Goal: Book appointment/travel/reservation

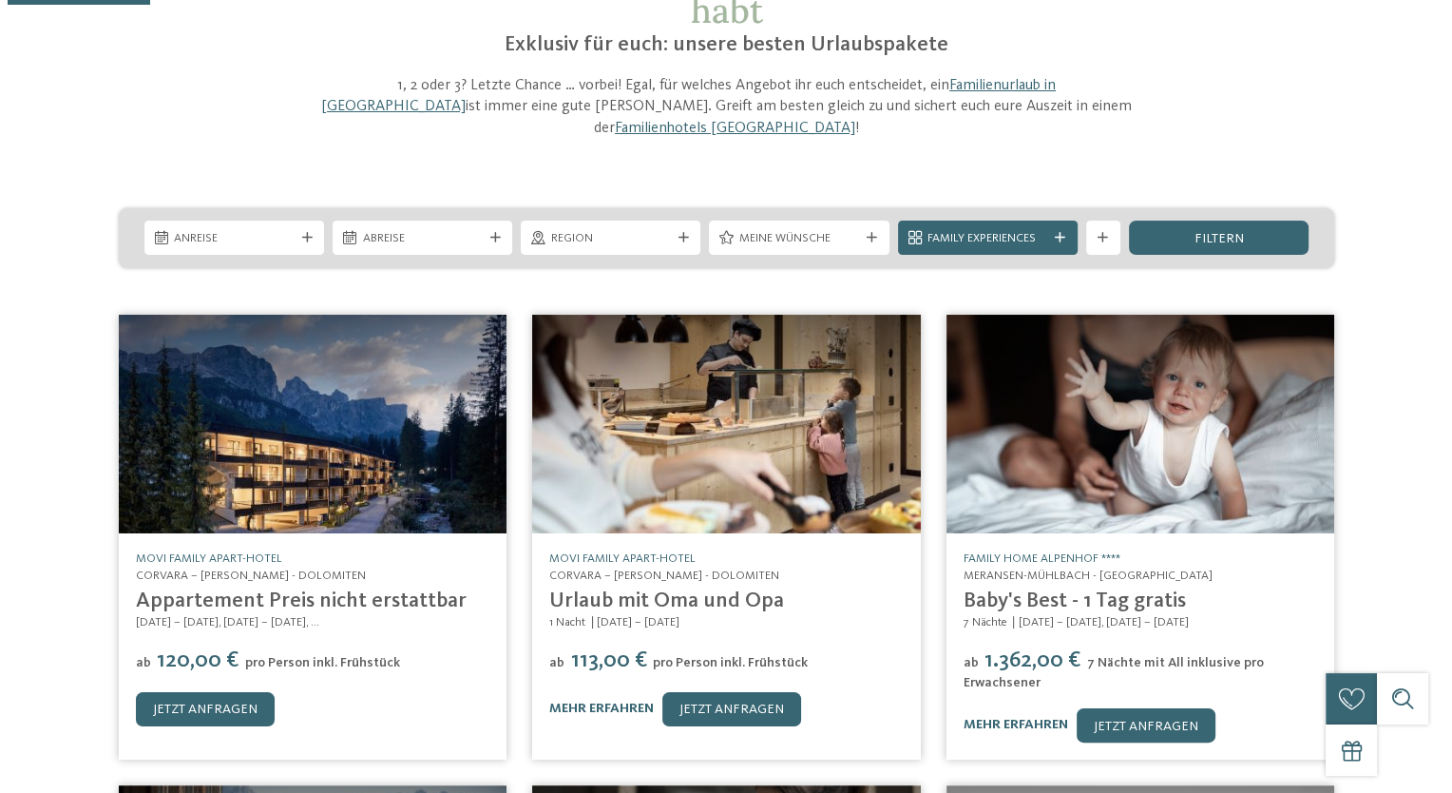
scroll to position [190, 0]
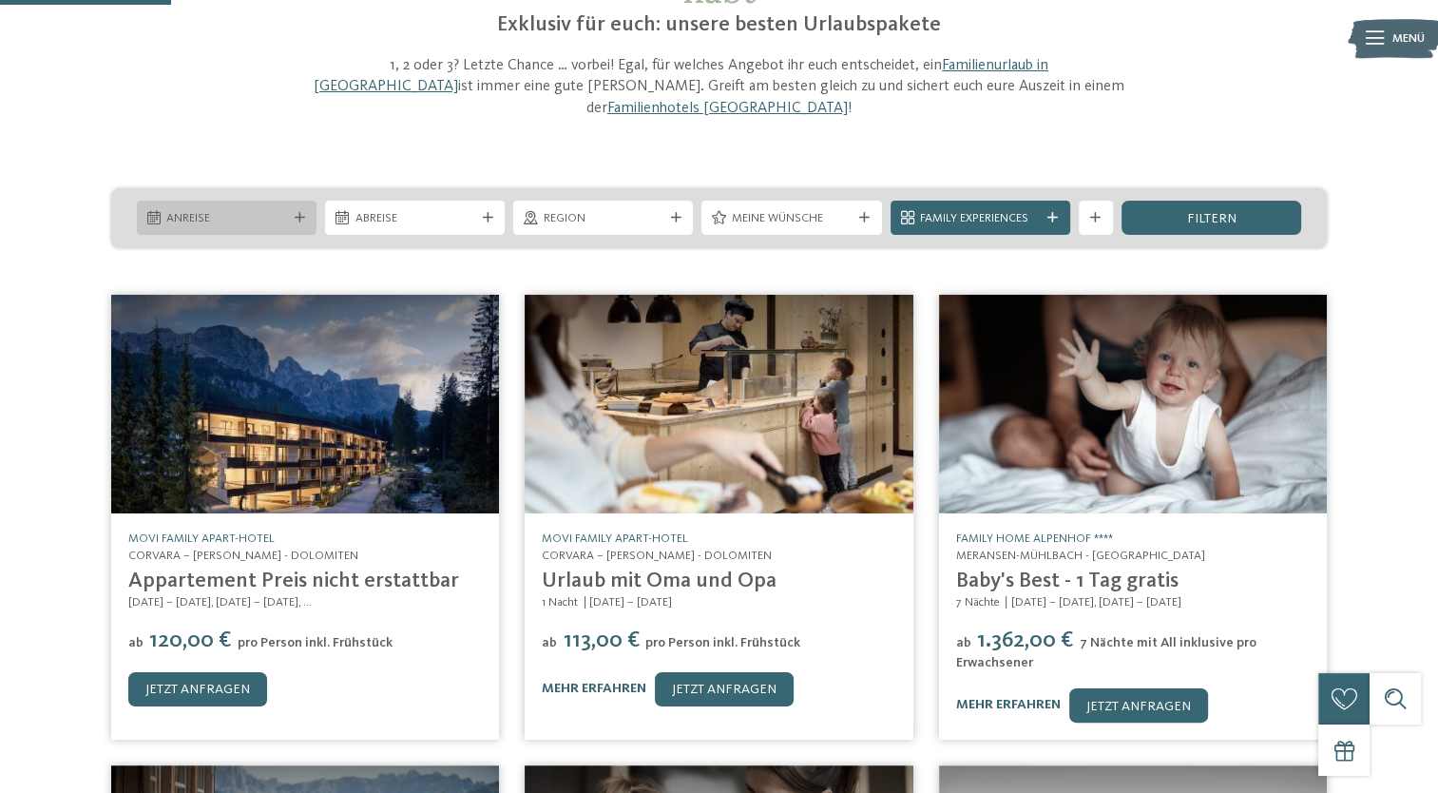
click at [289, 209] on div "Anreise" at bounding box center [227, 218] width 128 height 18
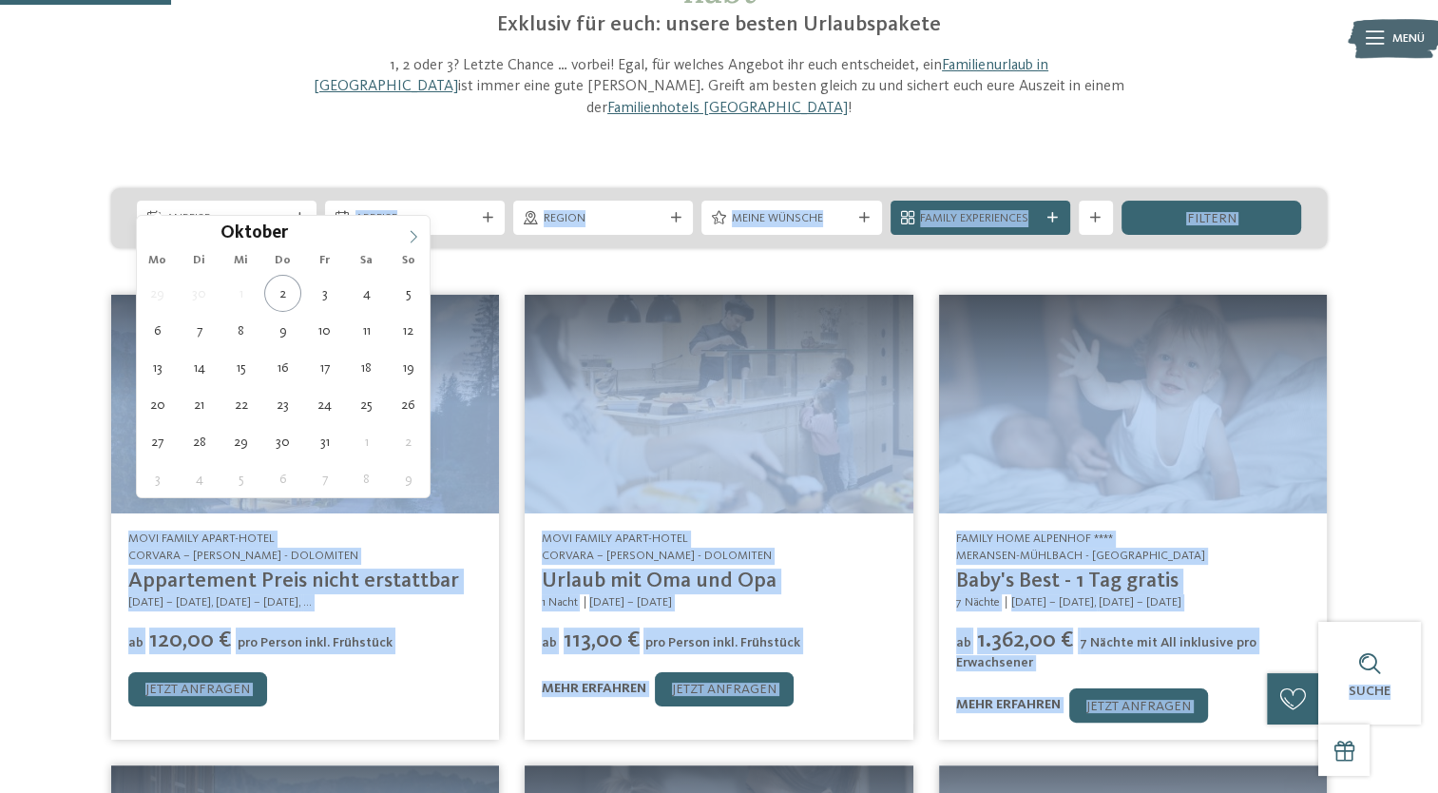
drag, startPoint x: 289, startPoint y: 196, endPoint x: 411, endPoint y: 238, distance: 128.7
click at [411, 238] on icon at bounding box center [413, 236] width 13 height 13
type div "[DATE]"
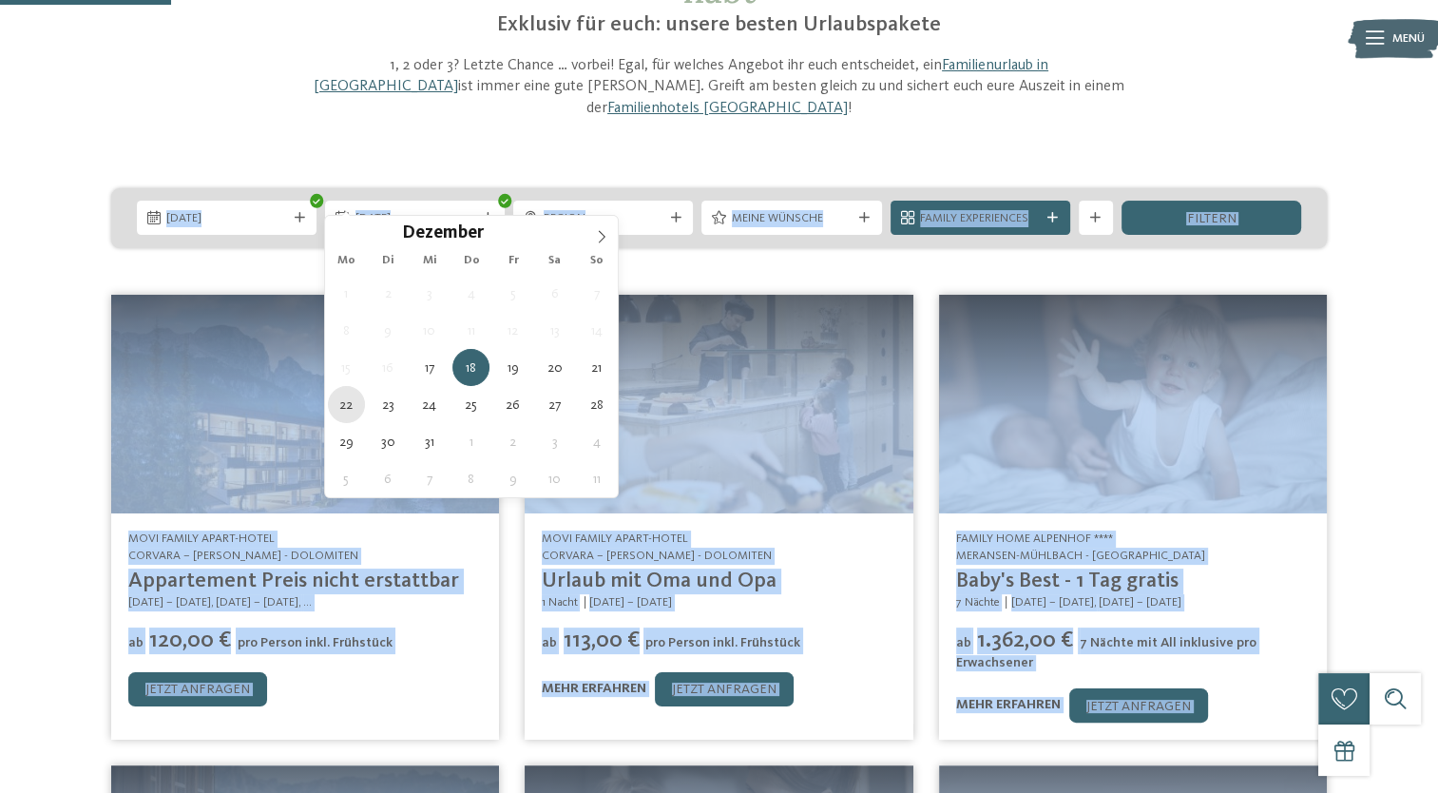
type div "[DATE]"
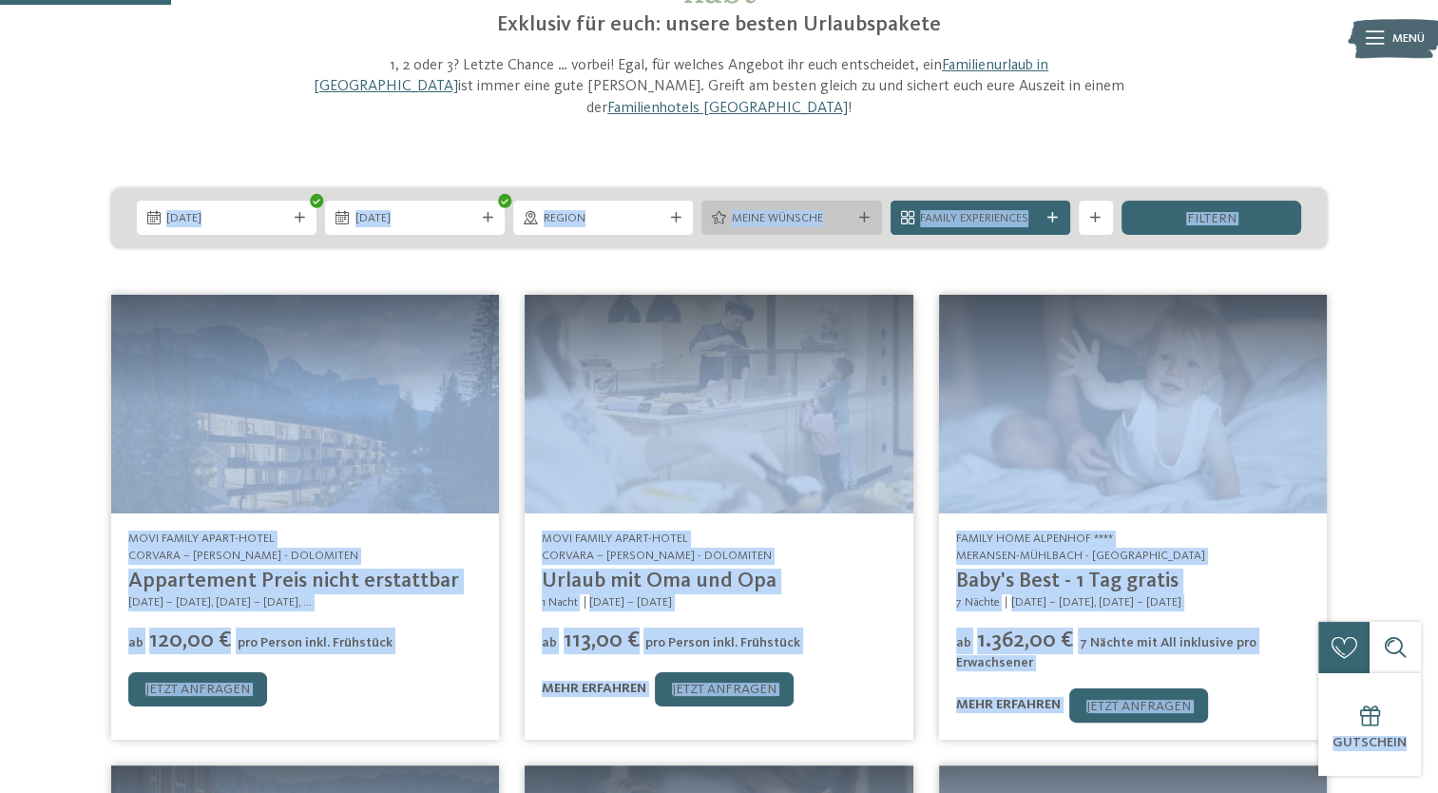
click at [867, 213] on icon at bounding box center [864, 218] width 10 height 10
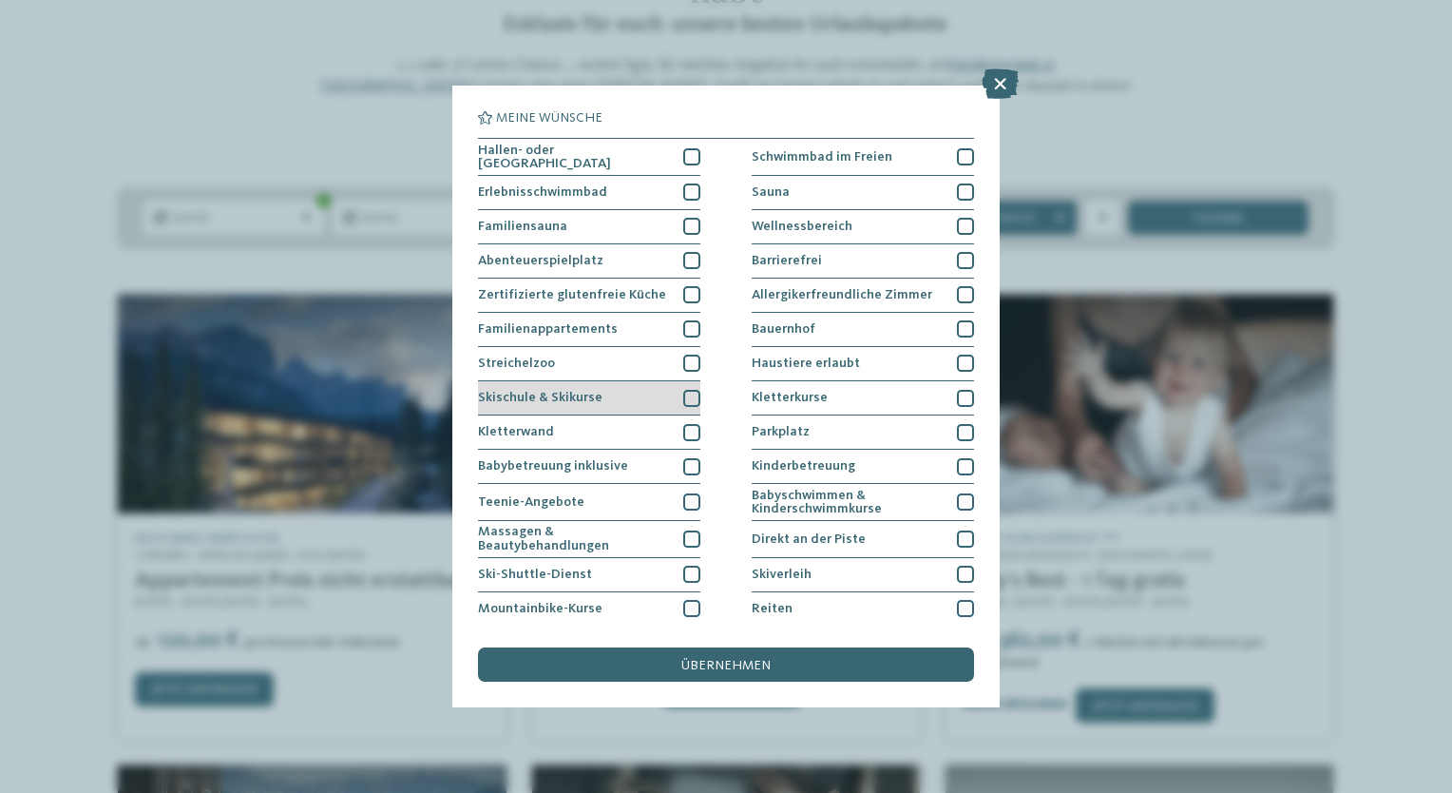
click at [688, 395] on div at bounding box center [691, 398] width 17 height 17
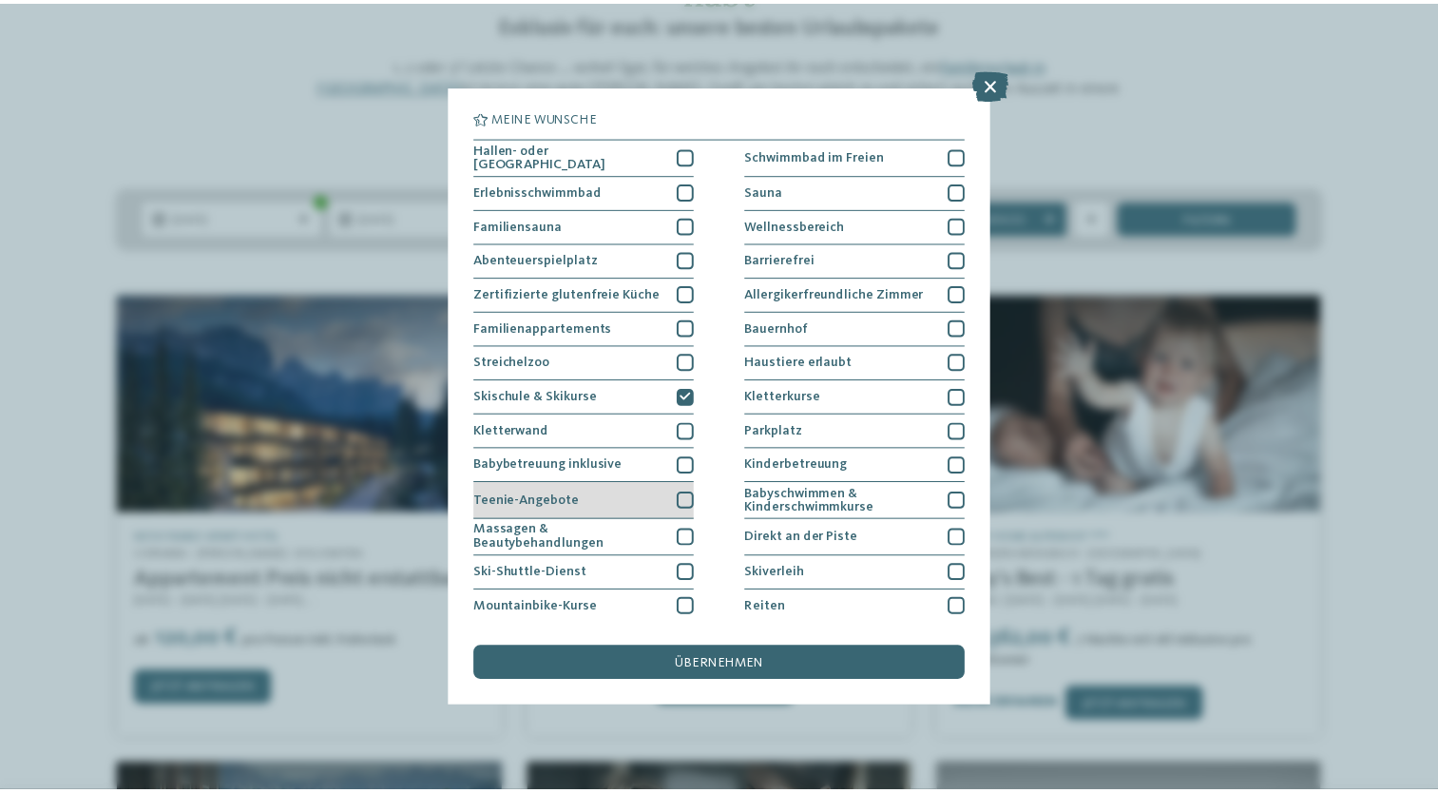
scroll to position [0, 0]
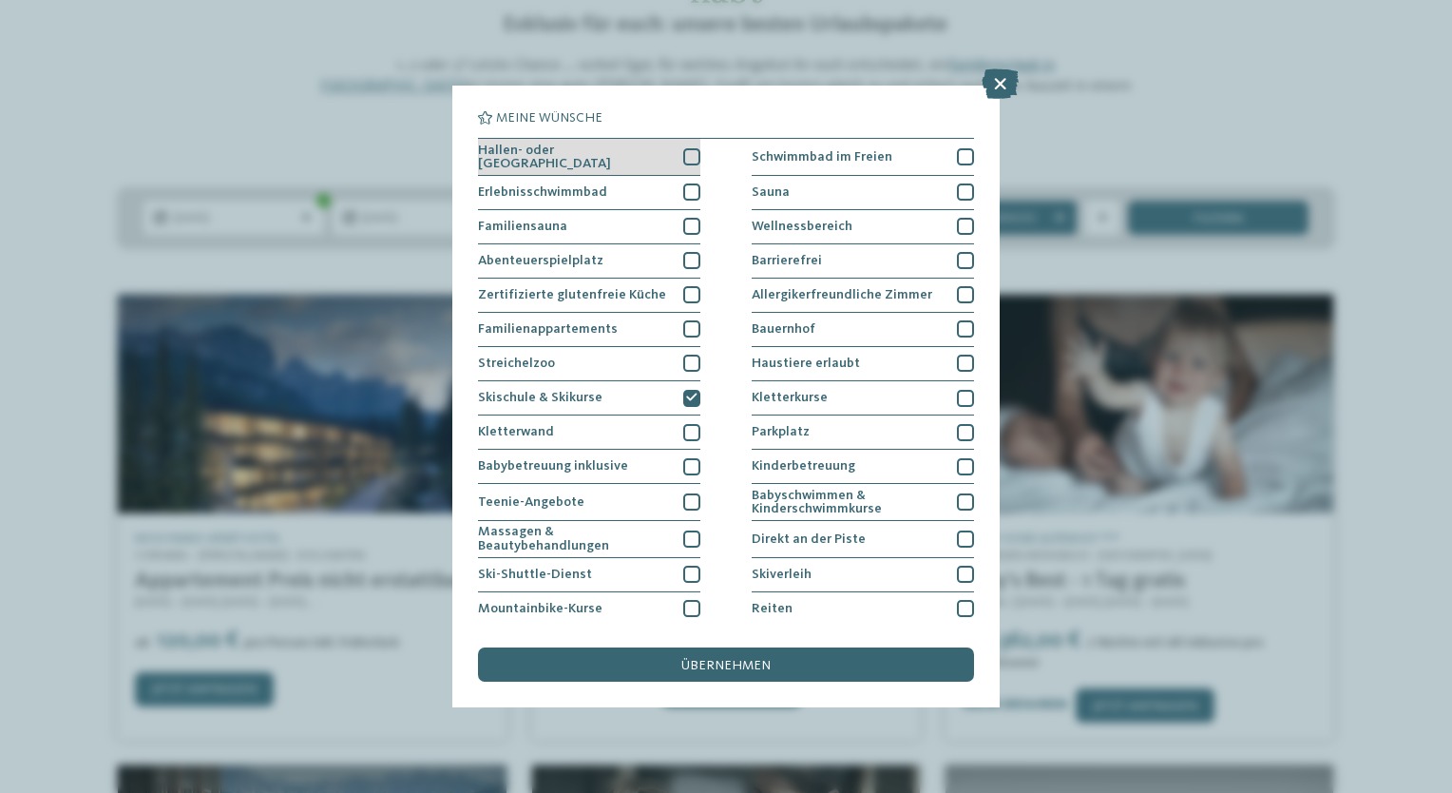
click at [685, 155] on div at bounding box center [691, 156] width 17 height 17
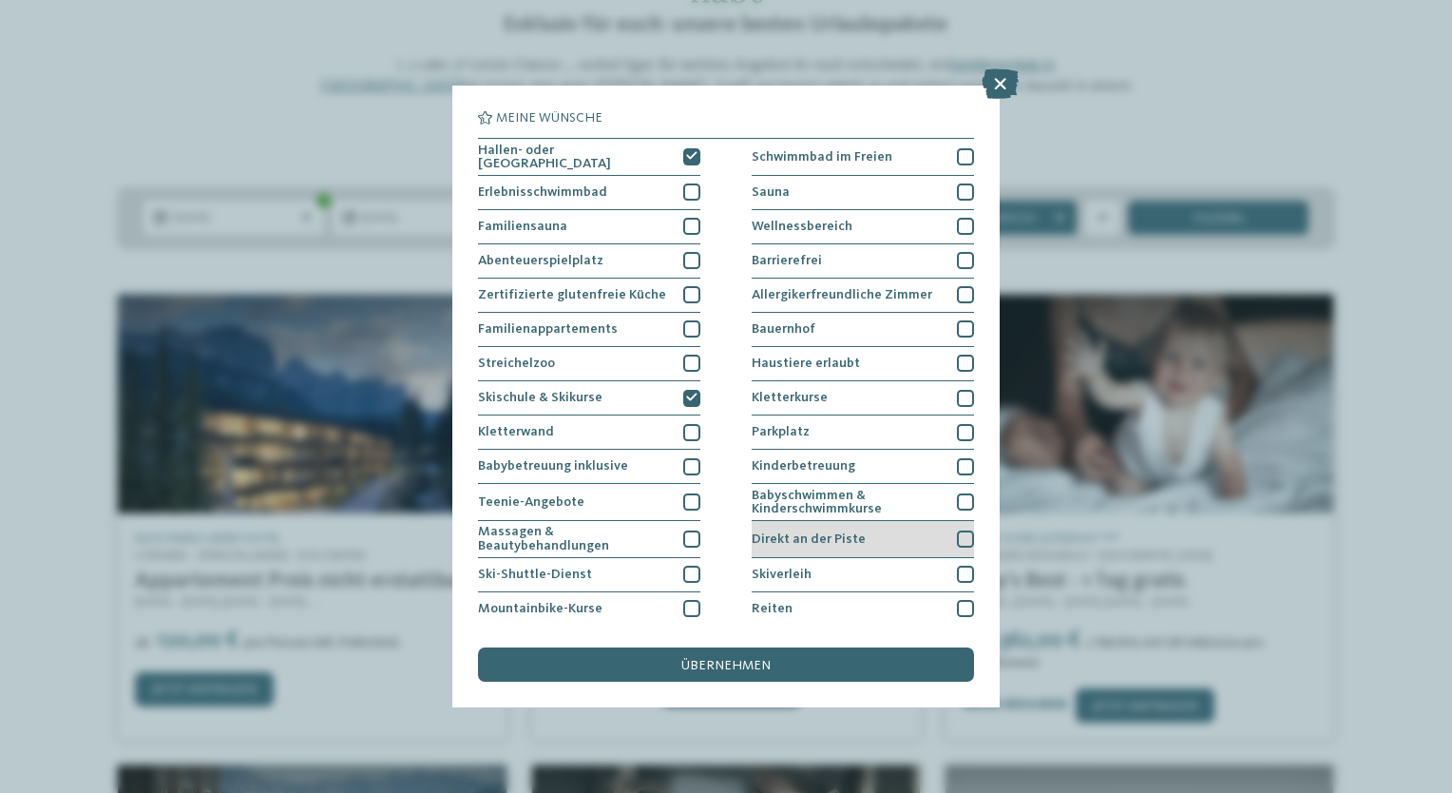
click at [962, 534] on div at bounding box center [965, 538] width 17 height 17
click at [732, 674] on div "übernehmen" at bounding box center [726, 664] width 496 height 34
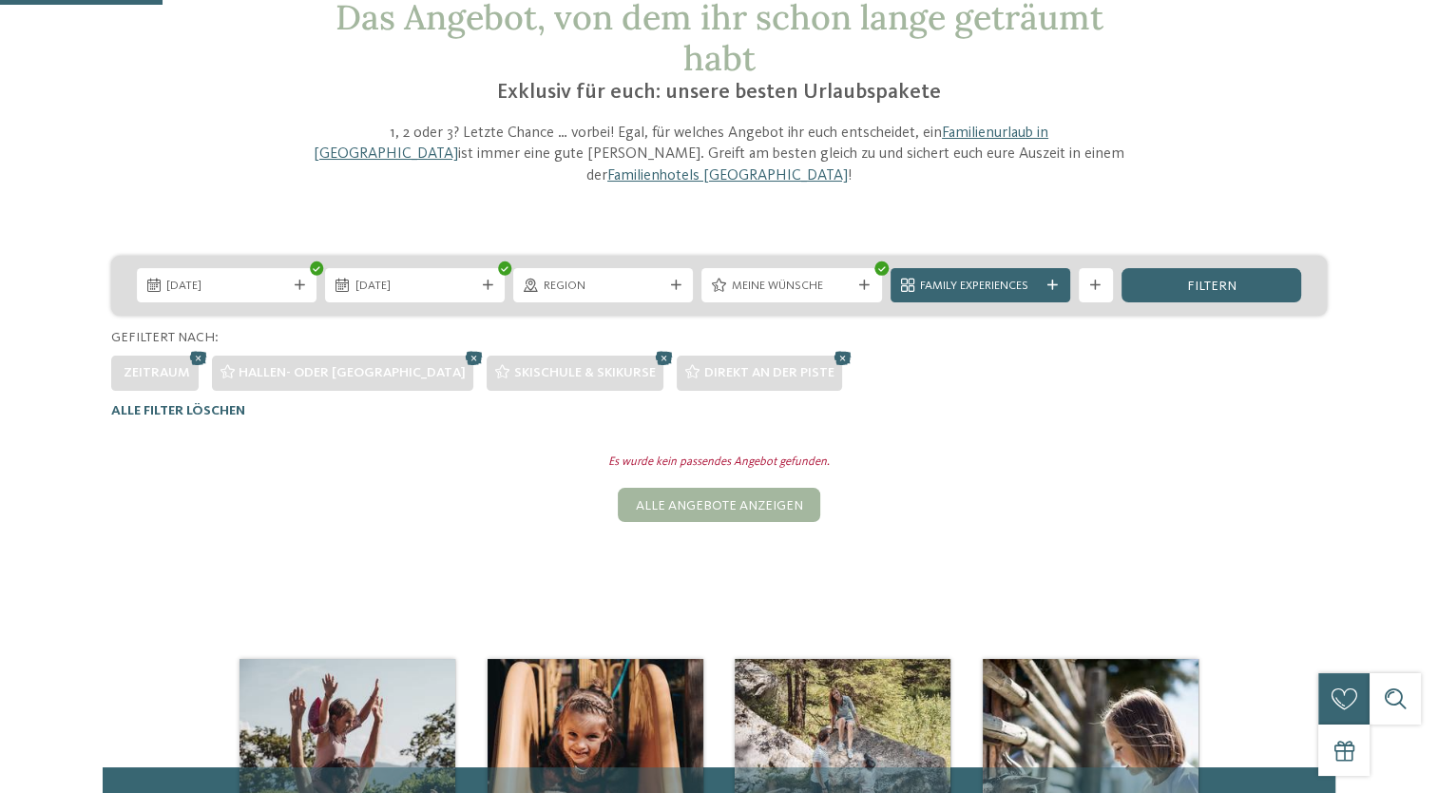
scroll to position [69, 0]
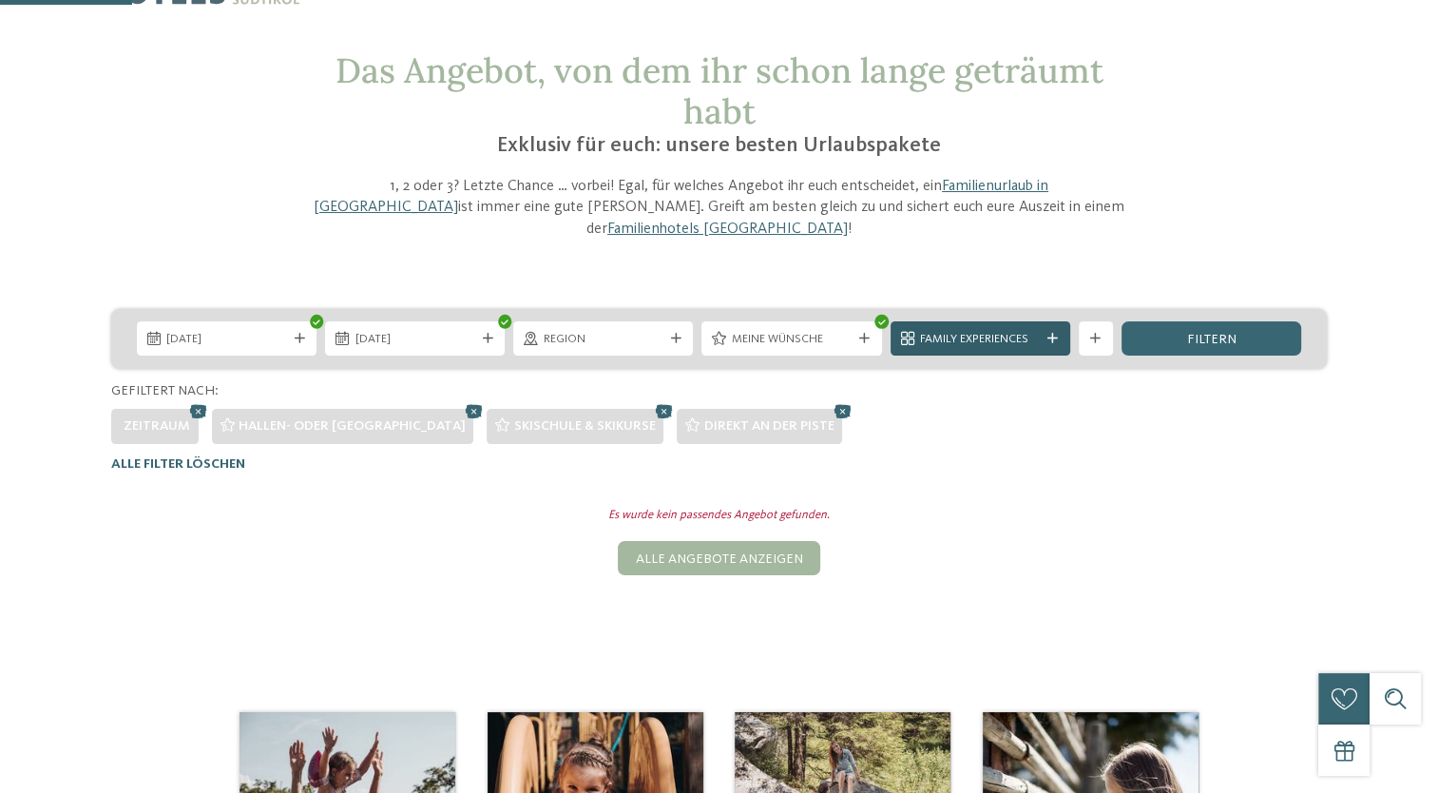
click at [1024, 331] on span "Family Experiences" at bounding box center [980, 339] width 120 height 17
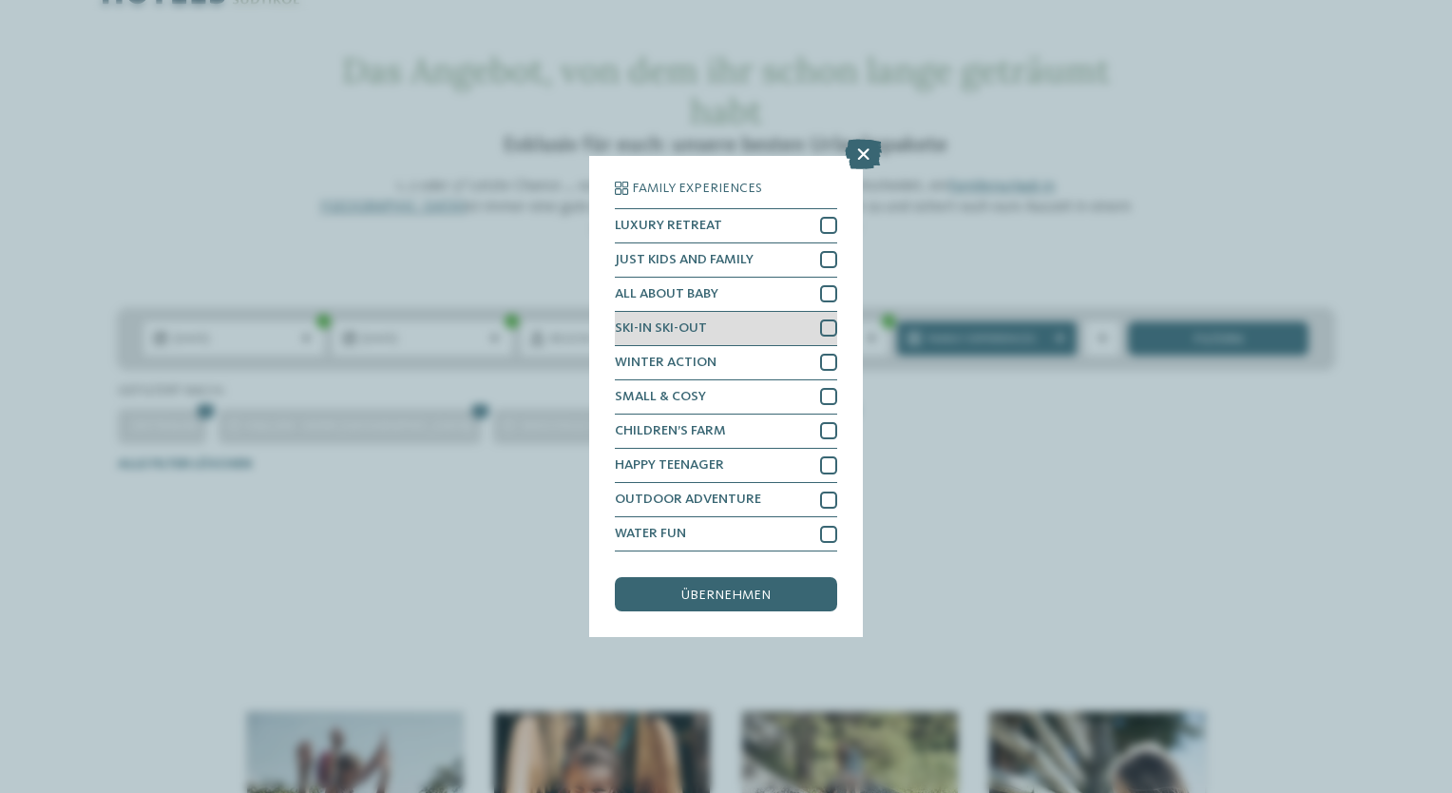
click at [832, 322] on div at bounding box center [828, 327] width 17 height 17
click at [754, 596] on span "übernehmen" at bounding box center [726, 594] width 89 height 13
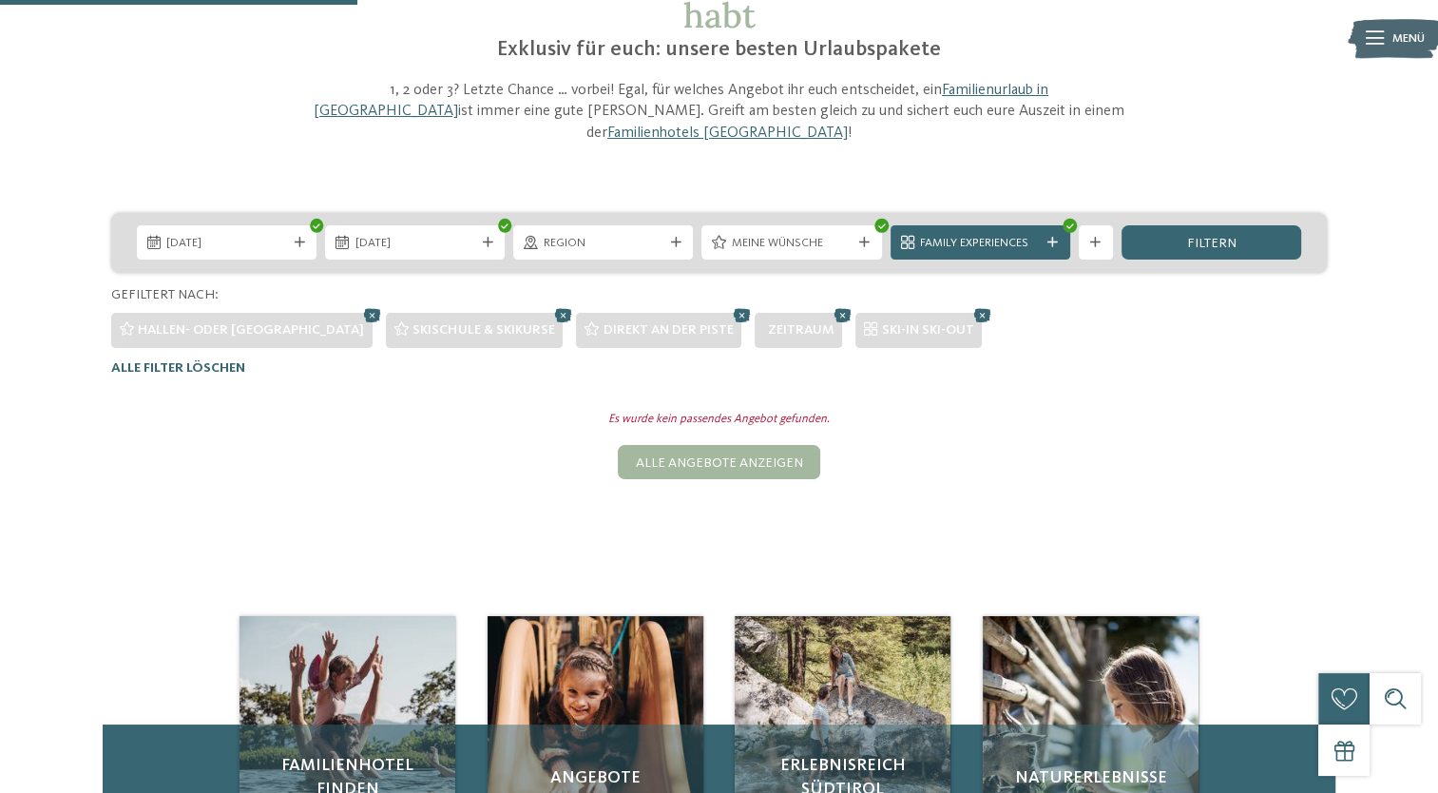
scroll to position [164, 0]
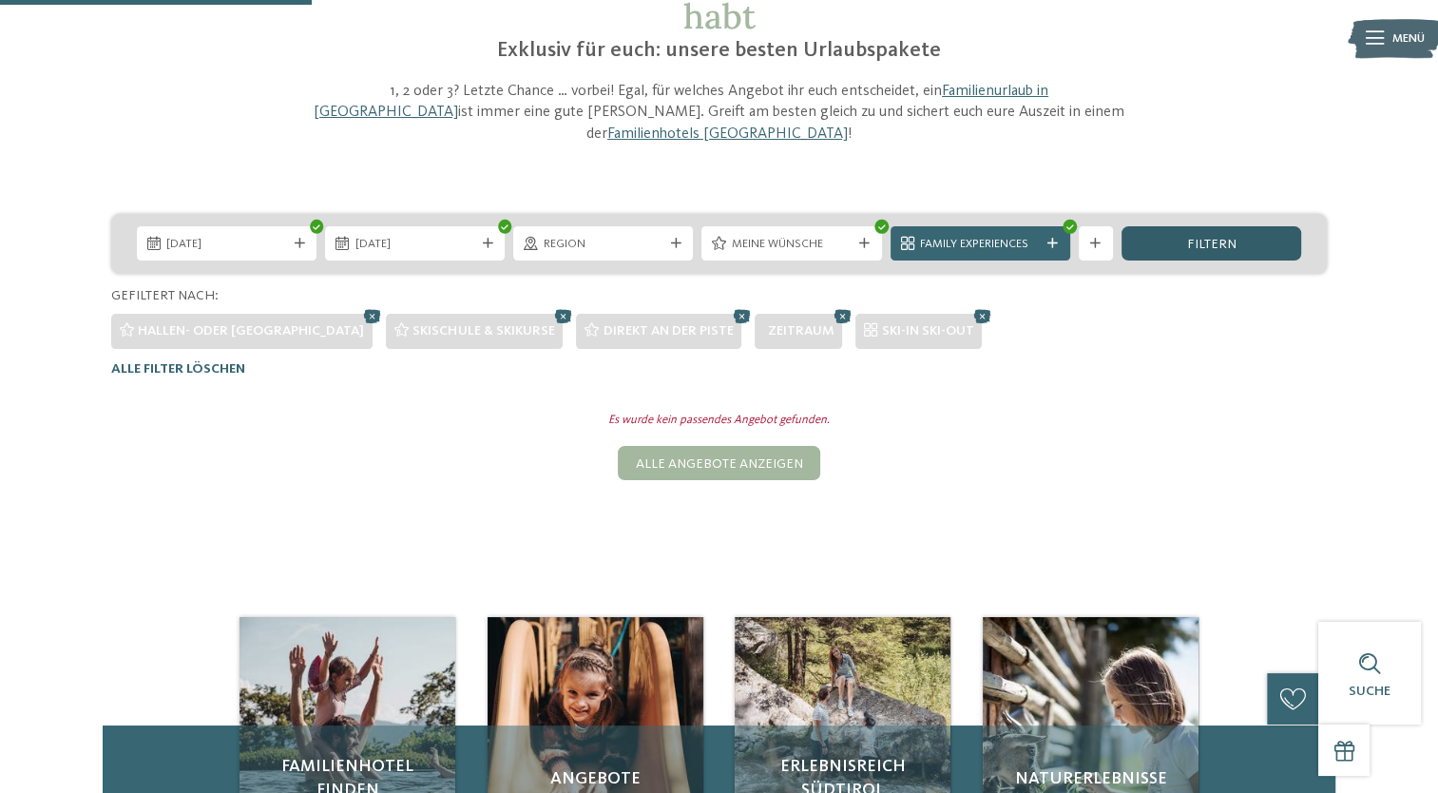
click at [1189, 238] on span "filtern" at bounding box center [1210, 244] width 49 height 13
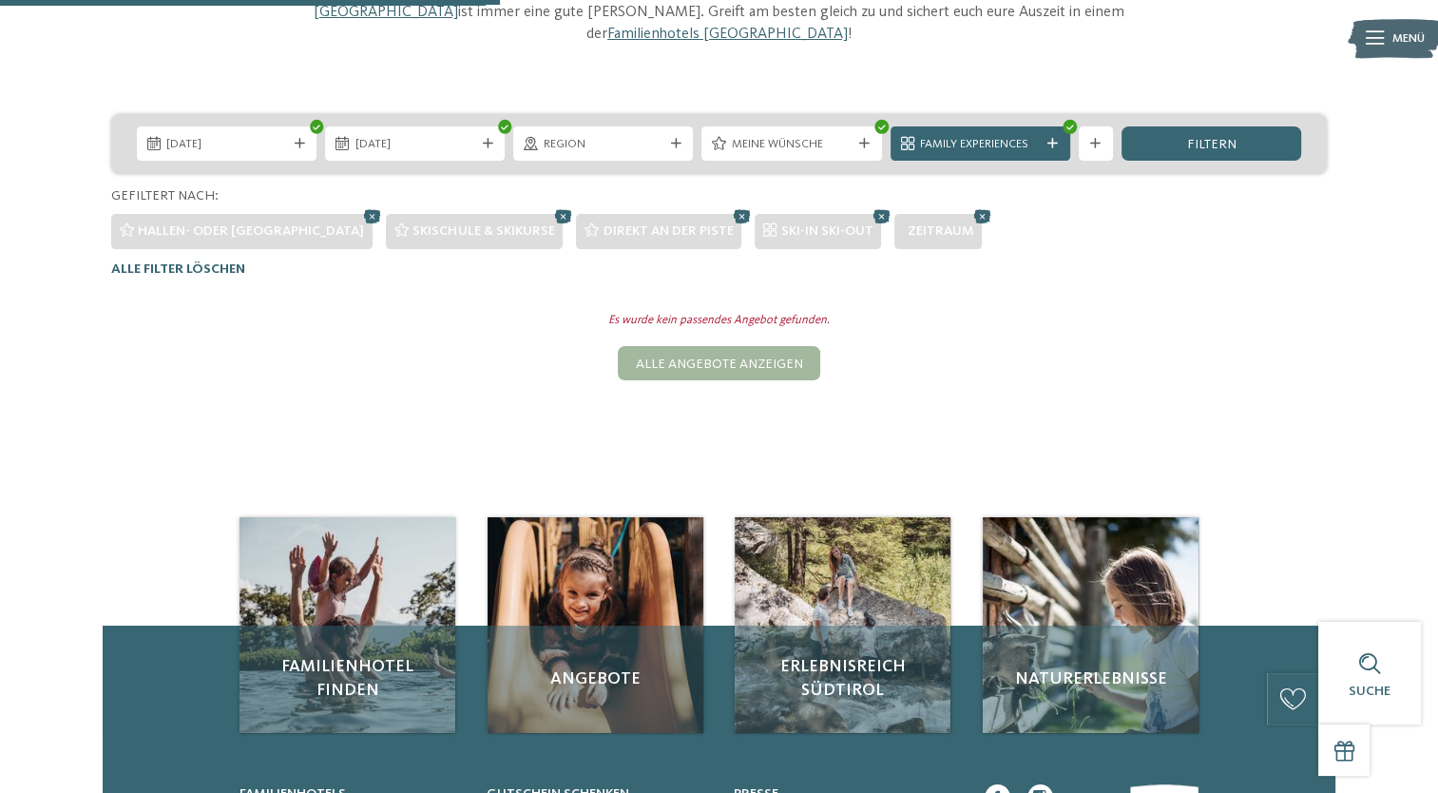
scroll to position [259, 0]
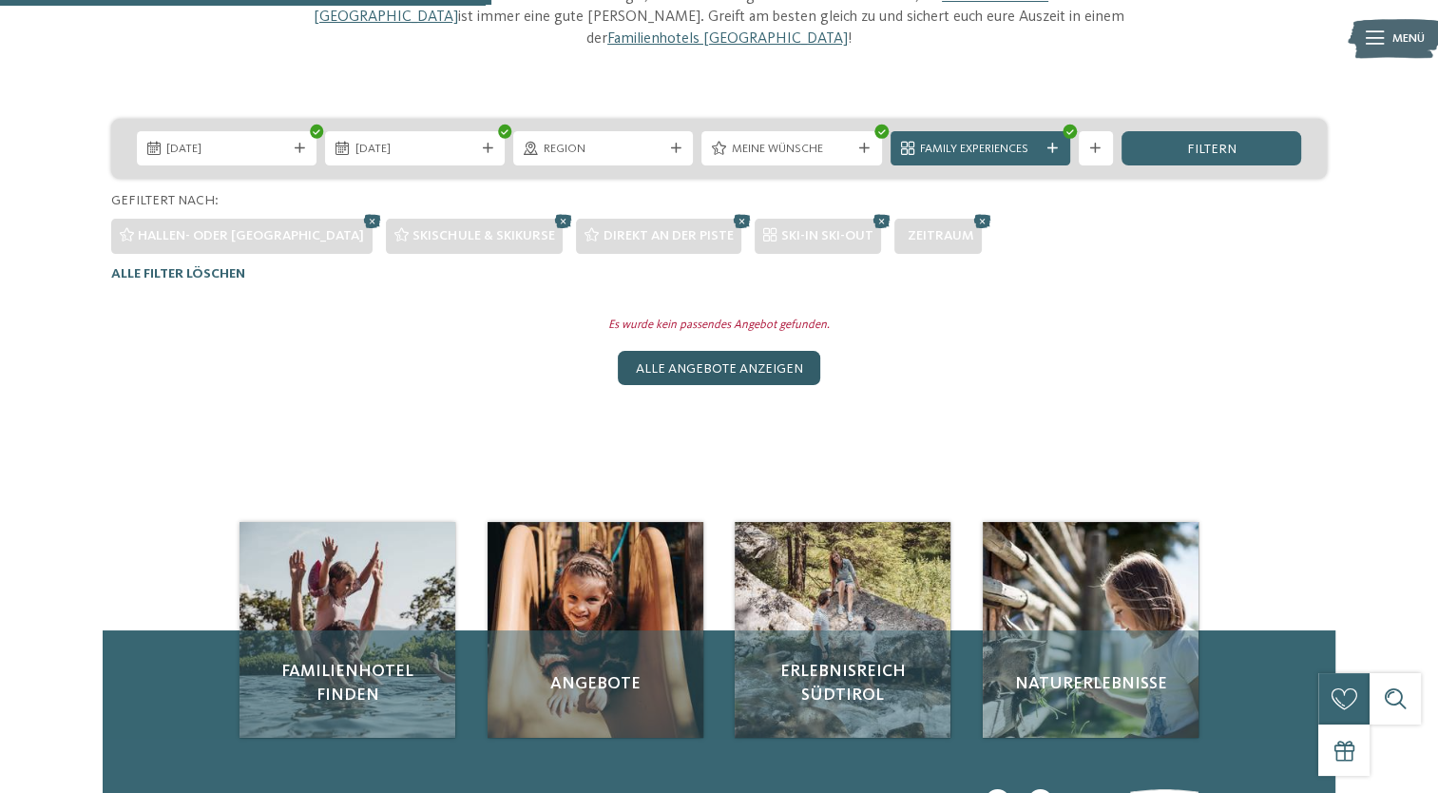
click at [749, 351] on div "Alle Angebote anzeigen" at bounding box center [719, 368] width 202 height 34
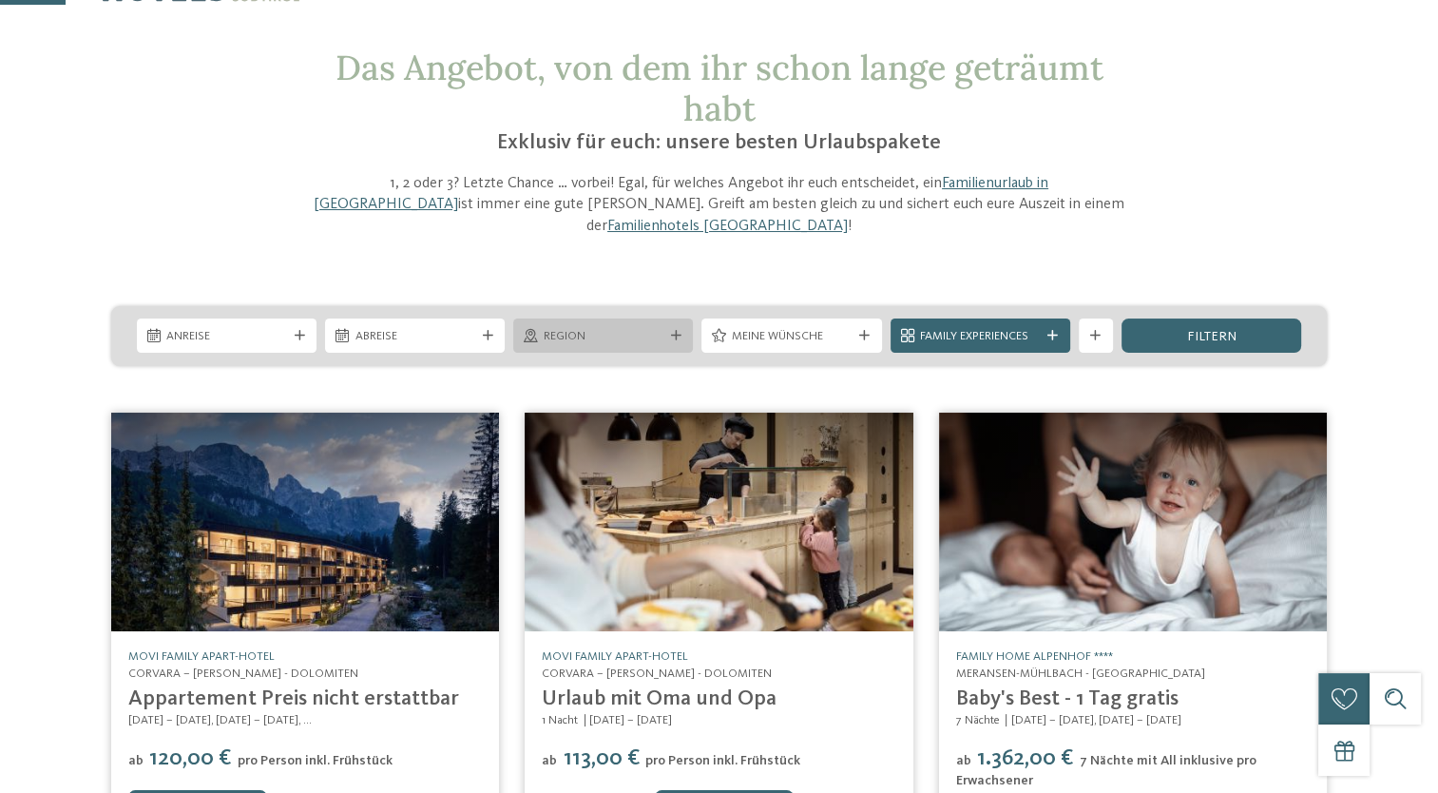
scroll to position [0, 0]
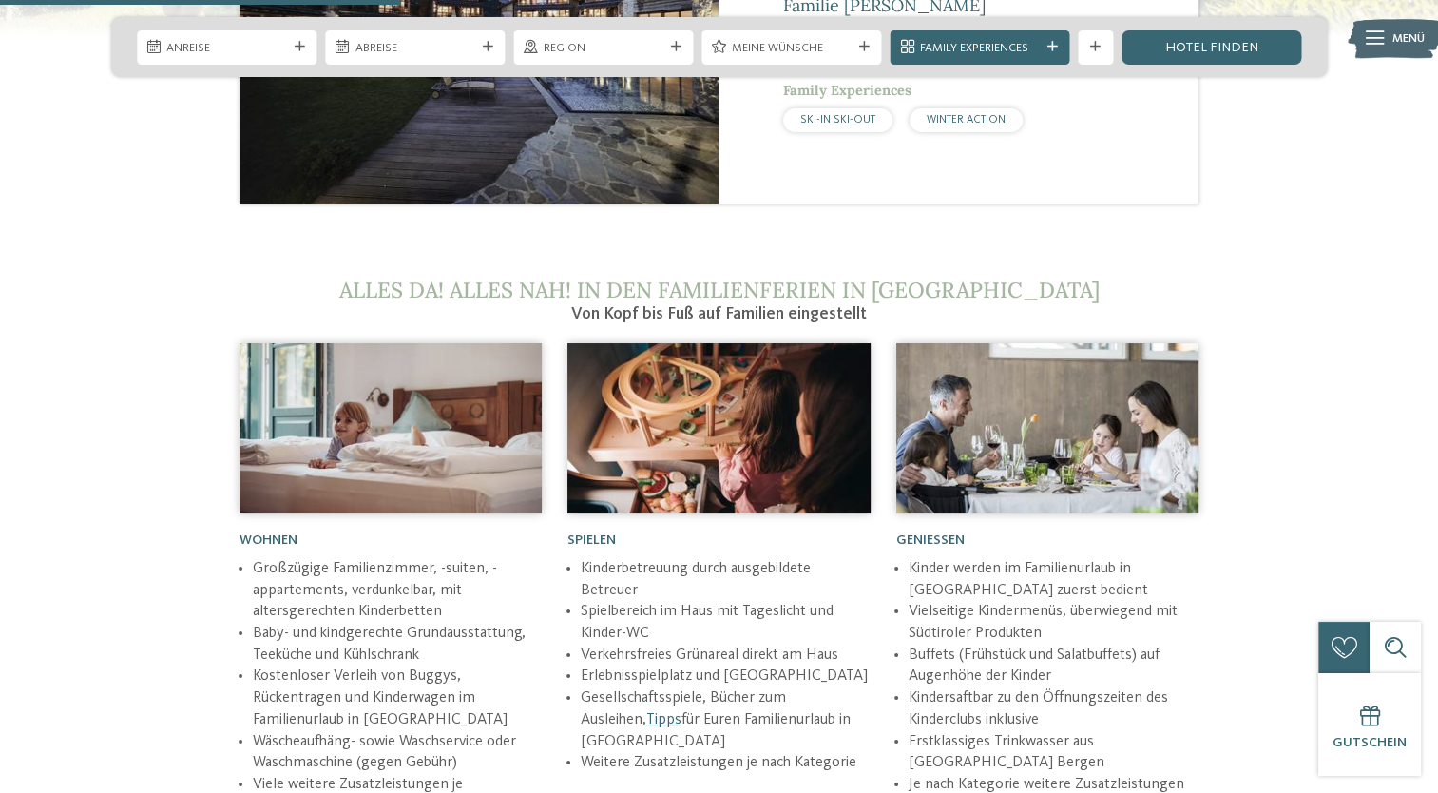
scroll to position [2186, 0]
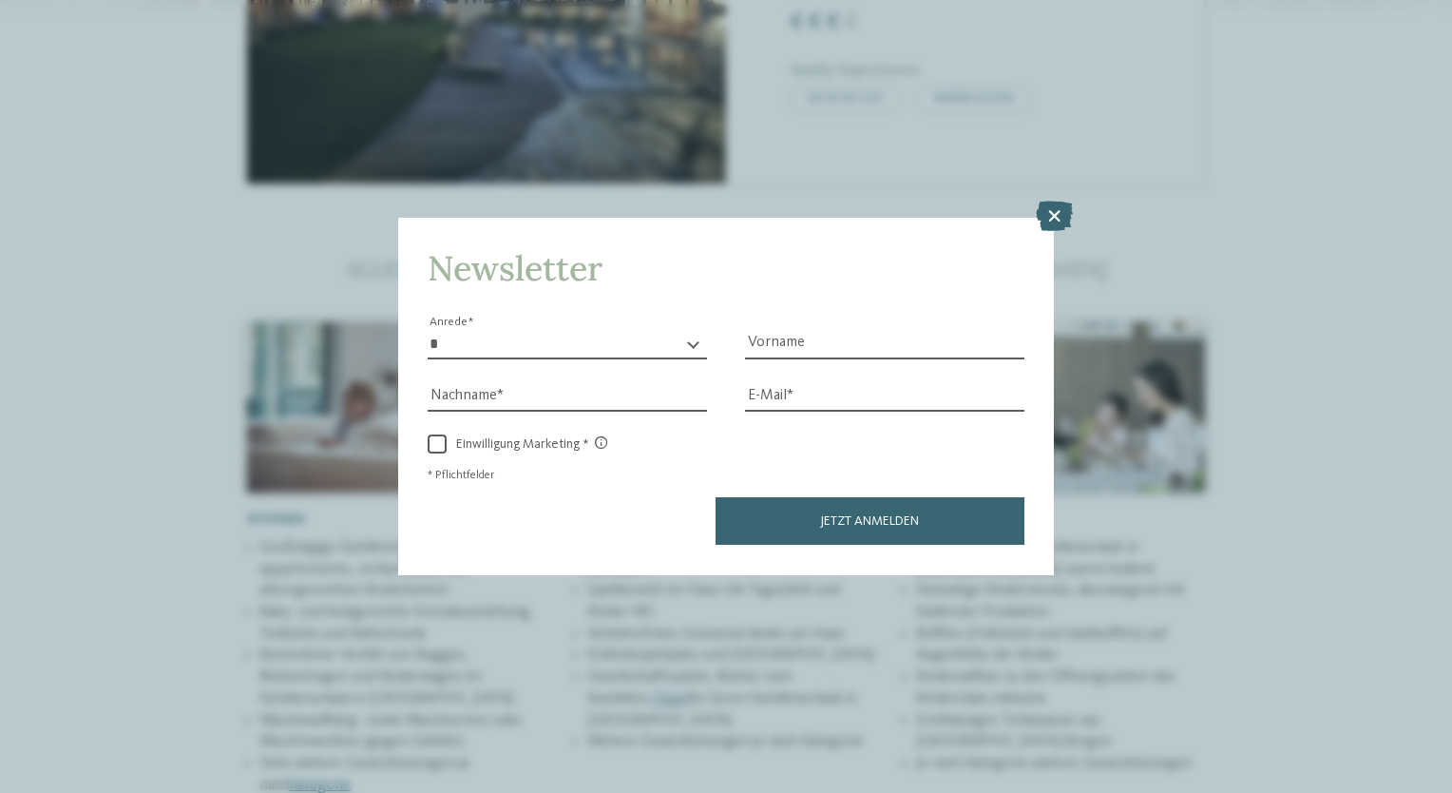
click at [1052, 216] on icon at bounding box center [1054, 217] width 37 height 30
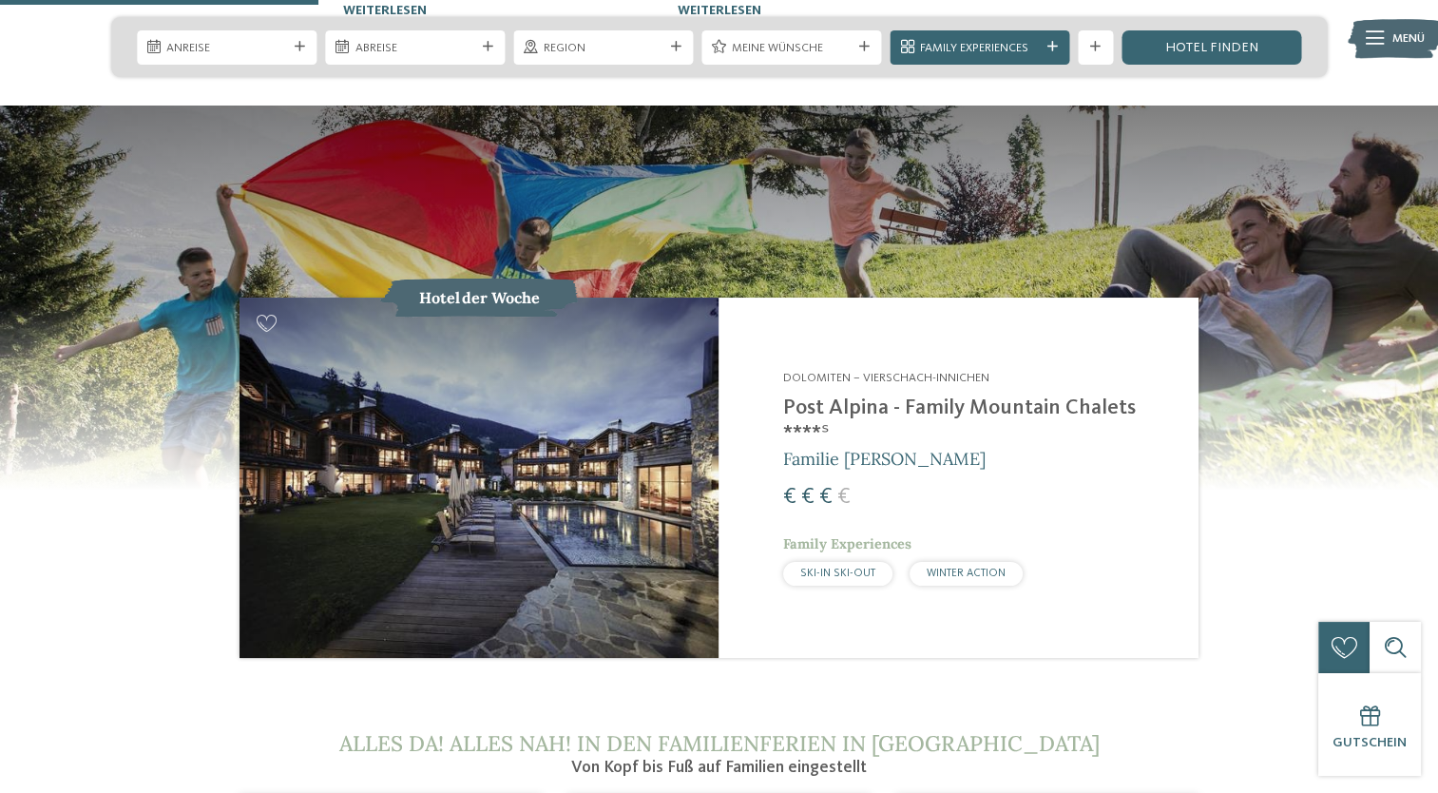
scroll to position [1711, 0]
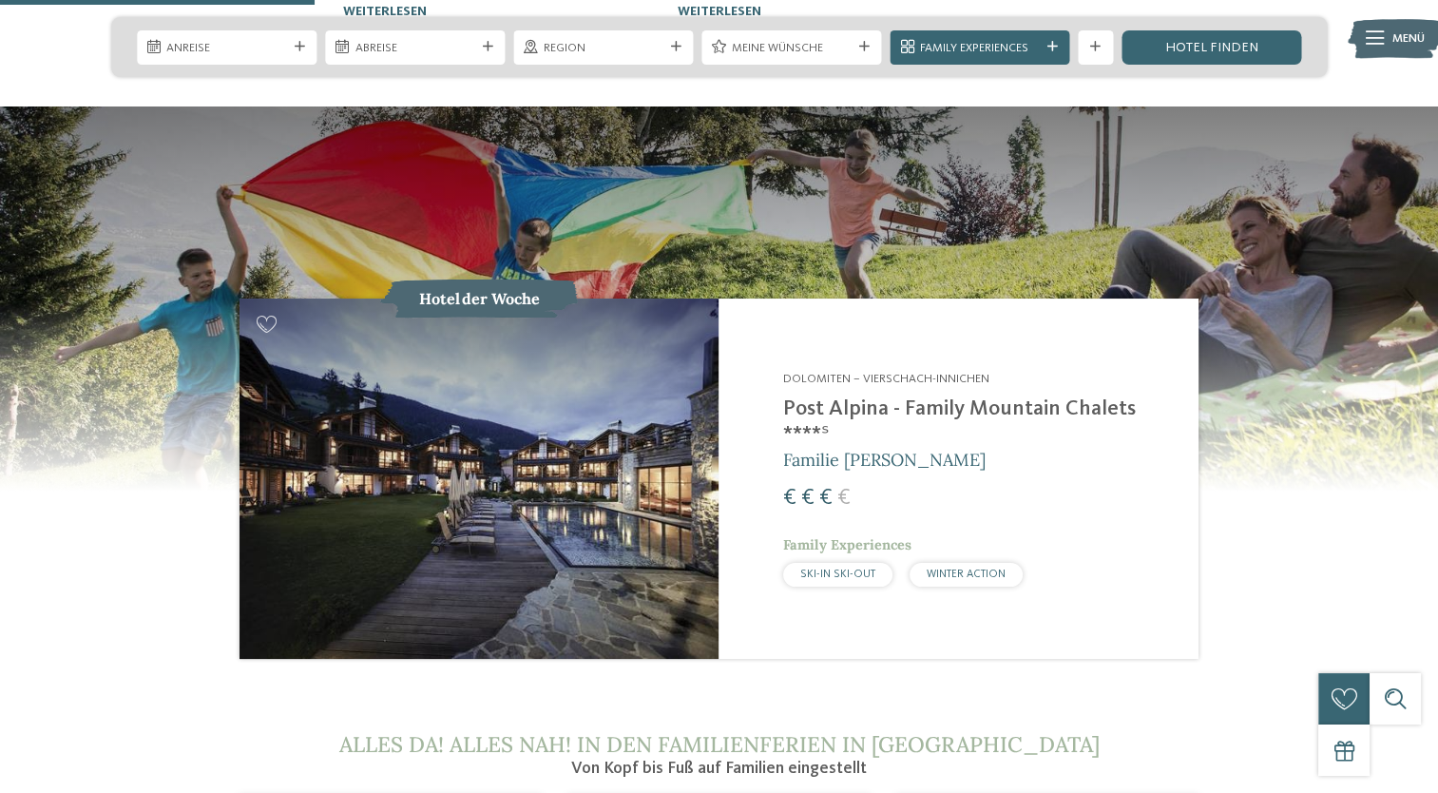
click at [909, 396] on h2 "Post Alpina - Family Mountain Chalets ****ˢ" at bounding box center [980, 421] width 394 height 51
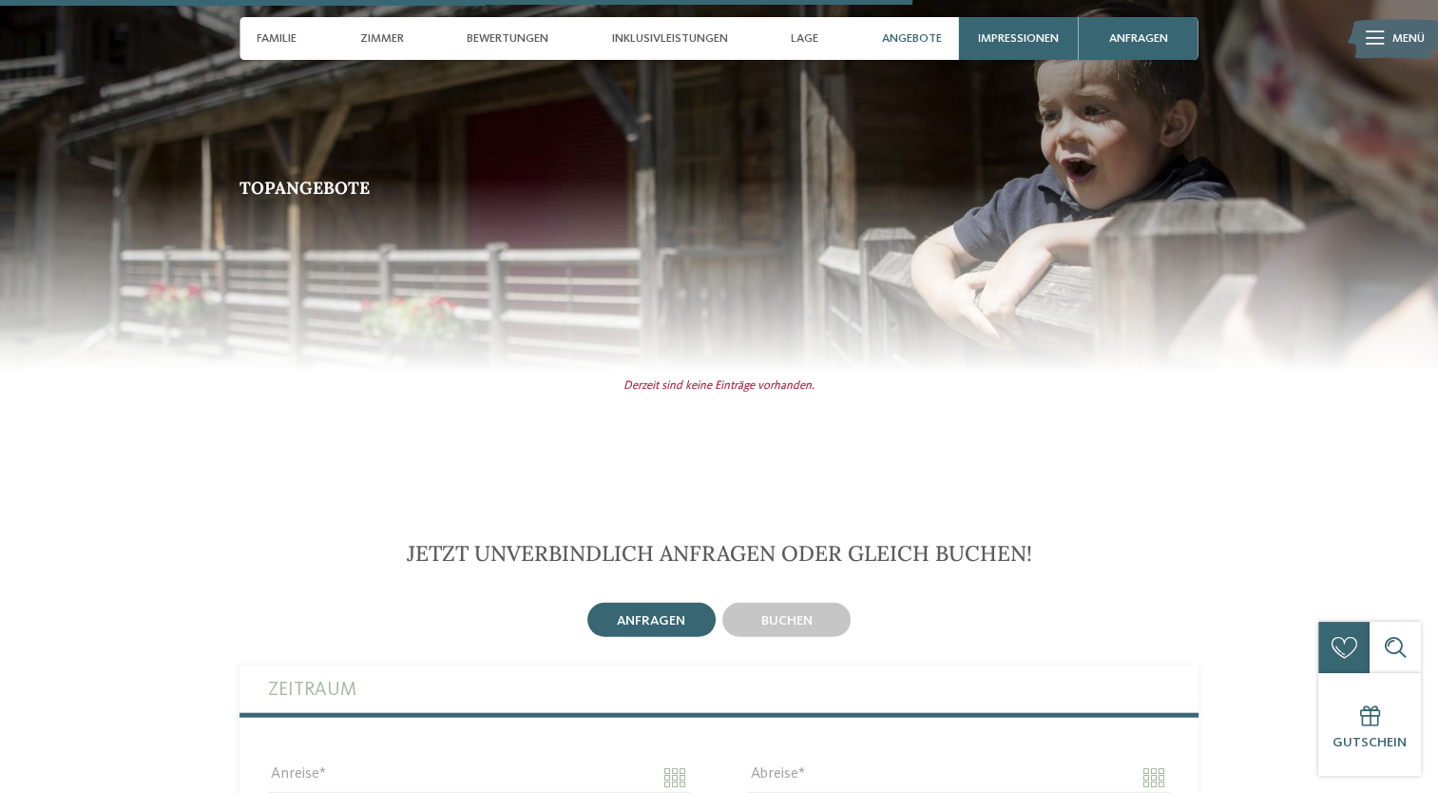
scroll to position [4182, 0]
